Goal: Check status: Check status

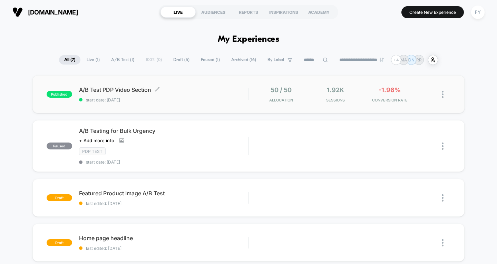
click at [158, 93] on div "A/B Test PDP Video Section Click to edit experience details Click to edit exper…" at bounding box center [163, 94] width 169 height 16
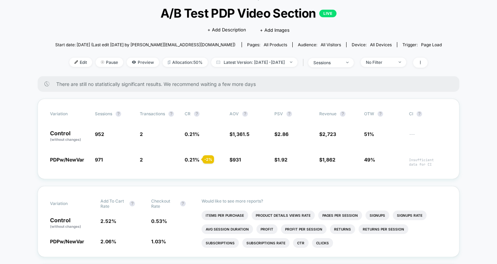
scroll to position [41, 0]
